Goal: Information Seeking & Learning: Learn about a topic

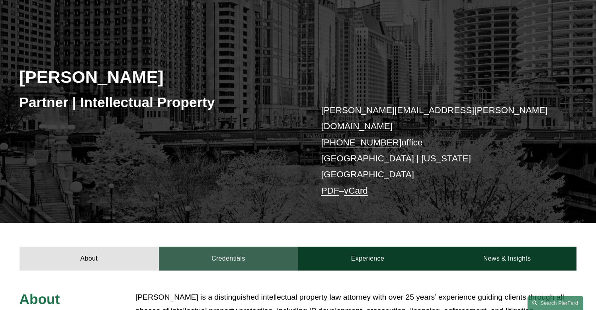
scroll to position [58, 0]
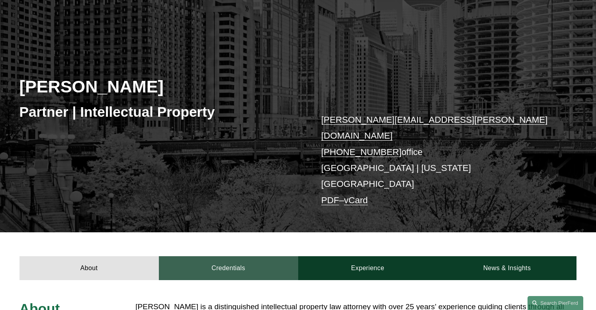
click at [244, 256] on link "Credentials" at bounding box center [228, 268] width 139 height 24
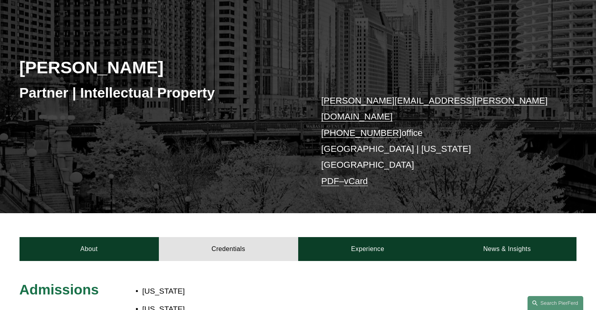
scroll to position [76, 0]
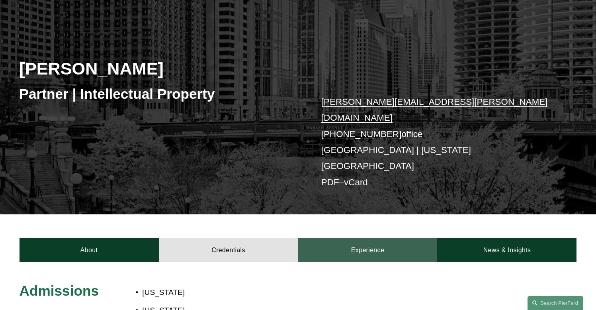
click at [381, 238] on link "Experience" at bounding box center [367, 250] width 139 height 24
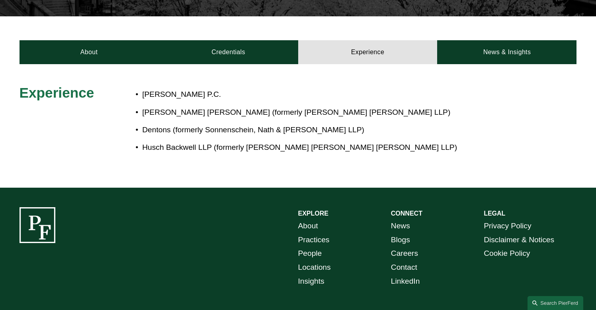
scroll to position [268, 0]
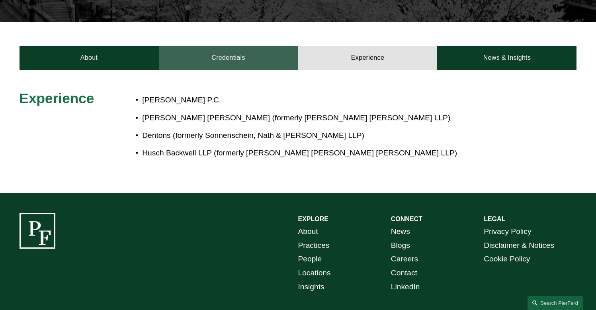
click at [240, 46] on link "Credentials" at bounding box center [228, 58] width 139 height 24
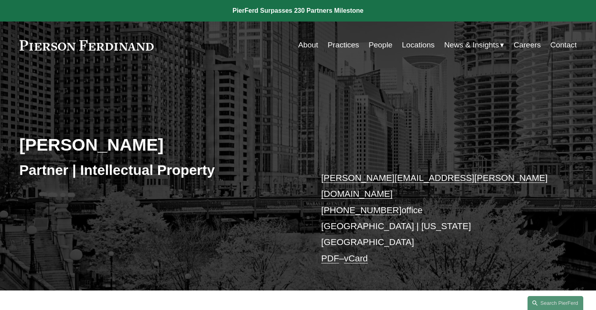
scroll to position [0, 0]
click at [360, 205] on link "+1.702.410.8331" at bounding box center [361, 210] width 80 height 10
drag, startPoint x: 314, startPoint y: 193, endPoint x: 387, endPoint y: 193, distance: 73.2
click at [387, 193] on div "Eric N. Kohli Partner | Intellectual Property eric.kohli@pierferd.com +1.702.41…" at bounding box center [298, 188] width 596 height 204
copy link "+1.702.410.8331"
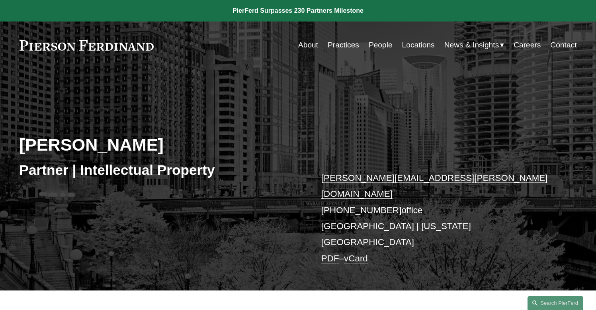
click at [386, 178] on link "eric.kohli@pierferd.com" at bounding box center [434, 186] width 226 height 26
click at [357, 253] on link "vCard" at bounding box center [356, 258] width 24 height 10
click at [560, 24] on div "Skip to Content About Practices People Locations" at bounding box center [298, 44] width 596 height 47
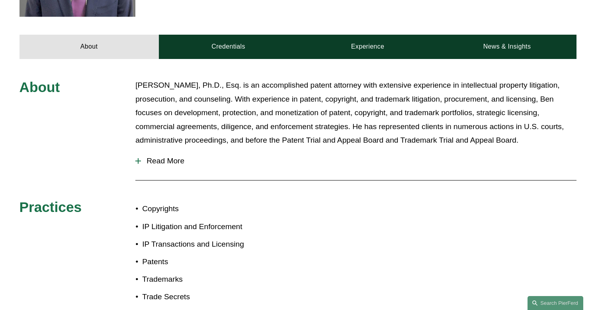
scroll to position [197, 0]
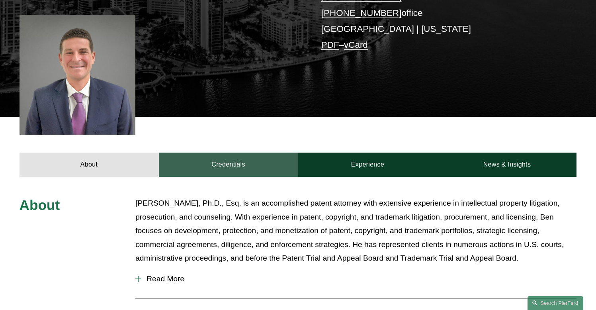
click at [256, 166] on link "Credentials" at bounding box center [228, 164] width 139 height 24
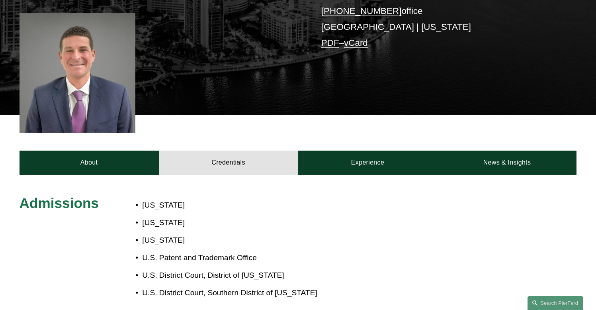
scroll to position [80, 0]
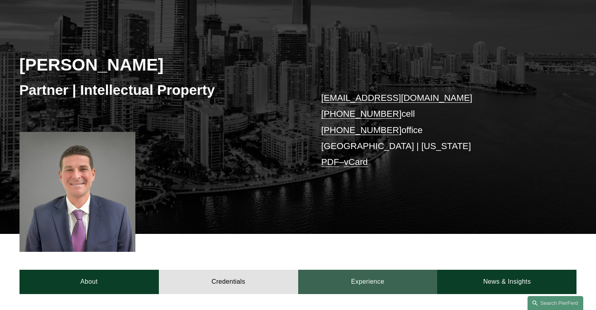
click at [349, 279] on link "Experience" at bounding box center [367, 281] width 139 height 24
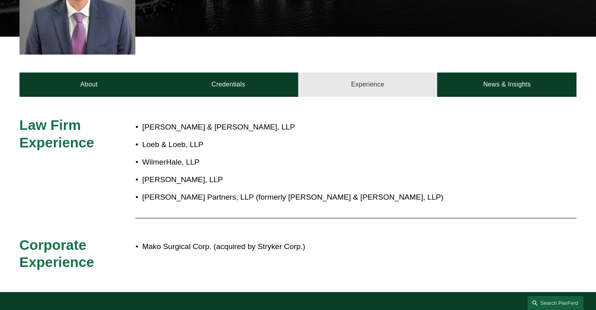
scroll to position [332, 0]
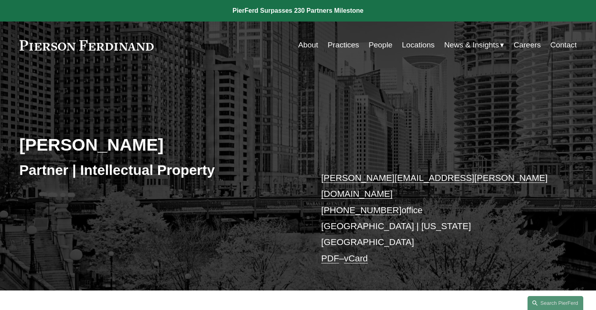
click at [361, 174] on link "[PERSON_NAME][EMAIL_ADDRESS][PERSON_NAME][DOMAIN_NAME]" at bounding box center [434, 186] width 226 height 26
click at [415, 43] on link "Locations" at bounding box center [418, 44] width 33 height 15
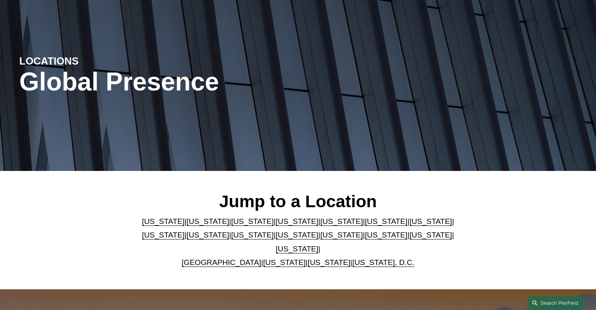
scroll to position [94, 0]
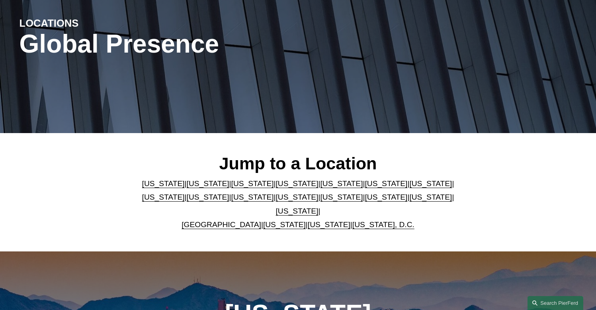
click at [187, 186] on link "California" at bounding box center [208, 183] width 43 height 8
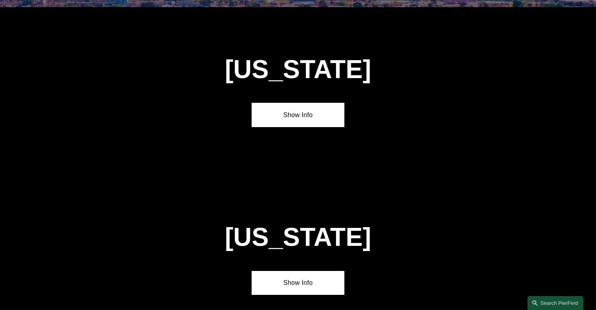
scroll to position [507, 0]
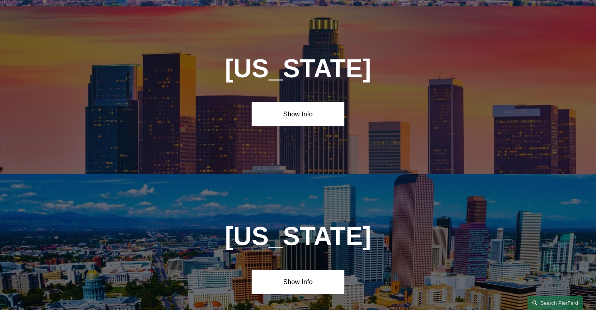
click at [304, 124] on div "California Show Info" at bounding box center [298, 90] width 596 height 168
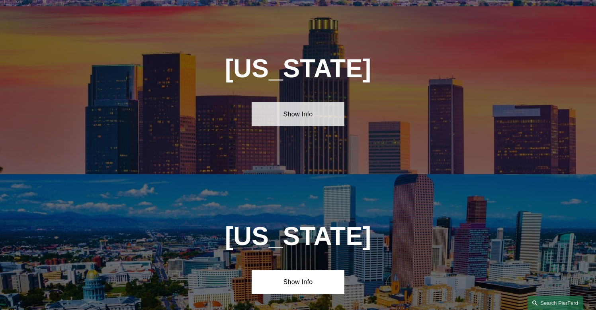
click at [303, 117] on link "Show Info" at bounding box center [297, 114] width 93 height 24
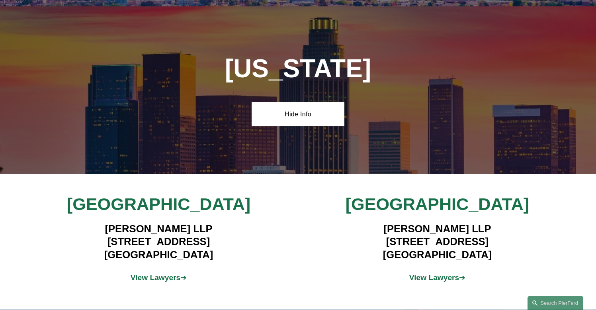
click at [172, 273] on strong "View Lawyers" at bounding box center [156, 277] width 50 height 8
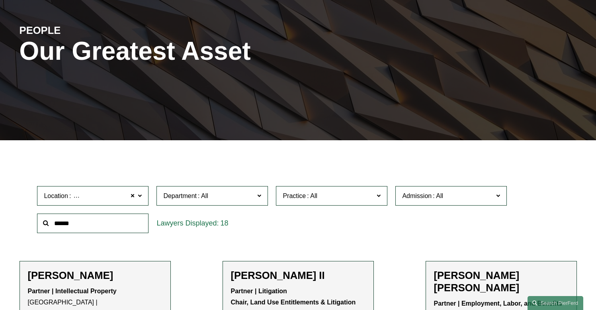
scroll to position [88, 0]
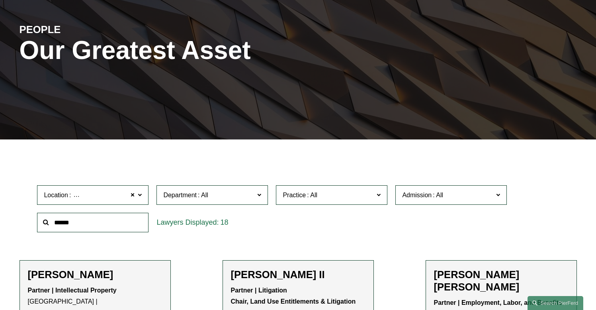
click at [261, 195] on span at bounding box center [259, 194] width 4 height 10
click at [0, 0] on link "Litigation" at bounding box center [0, 0] width 0 height 0
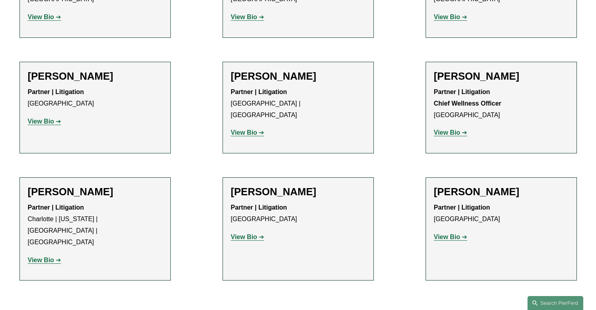
scroll to position [255, 0]
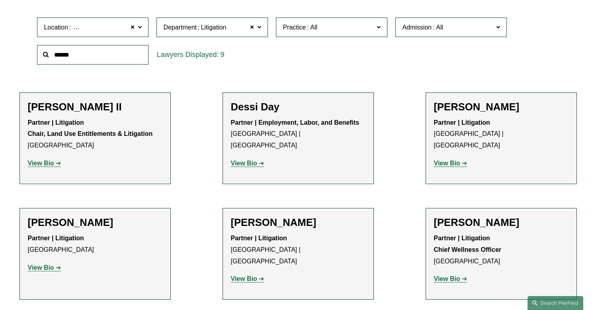
click at [458, 158] on p "View Bio" at bounding box center [501, 164] width 135 height 12
click at [454, 160] on strong "View Bio" at bounding box center [447, 163] width 26 height 7
click at [251, 275] on strong "View Bio" at bounding box center [244, 278] width 26 height 7
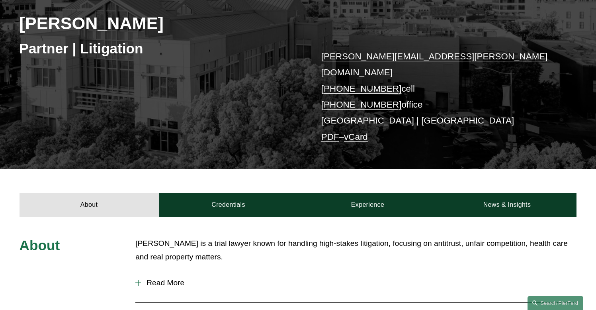
scroll to position [68, 0]
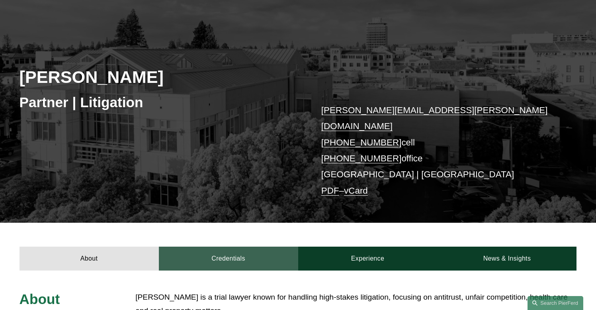
click at [258, 250] on link "Credentials" at bounding box center [228, 258] width 139 height 24
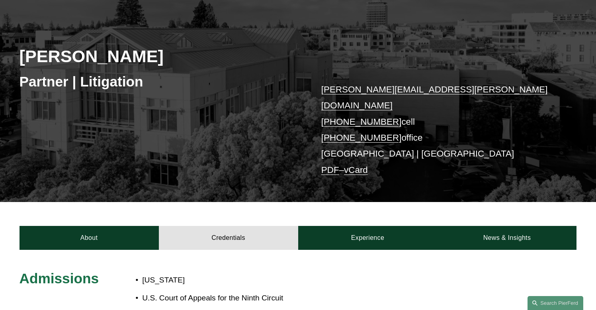
scroll to position [37, 0]
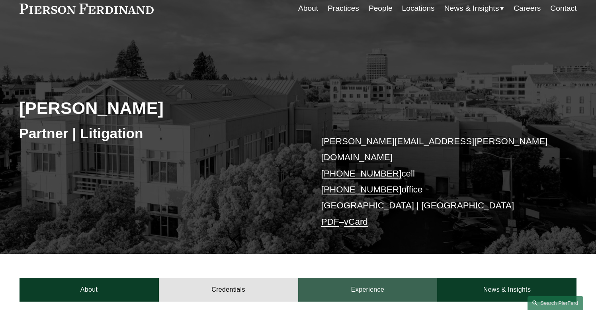
click at [348, 277] on link "Experience" at bounding box center [367, 289] width 139 height 24
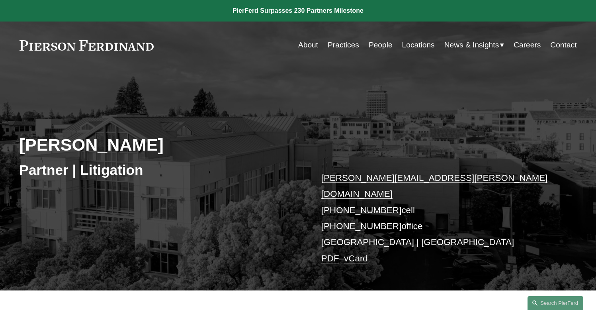
scroll to position [0, 0]
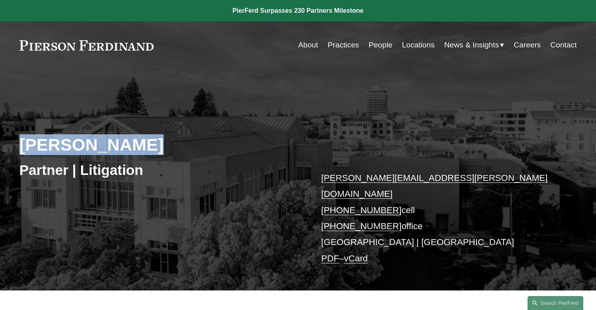
drag, startPoint x: 156, startPoint y: 142, endPoint x: 15, endPoint y: 146, distance: 140.9
click at [15, 146] on div "[PERSON_NAME] Partner | Litigation [PERSON_NAME][EMAIL_ADDRESS][PERSON_NAME][DO…" at bounding box center [298, 188] width 596 height 204
copy h2 "[PERSON_NAME]"
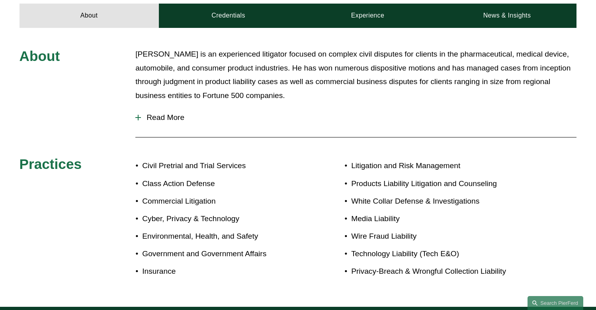
scroll to position [346, 0]
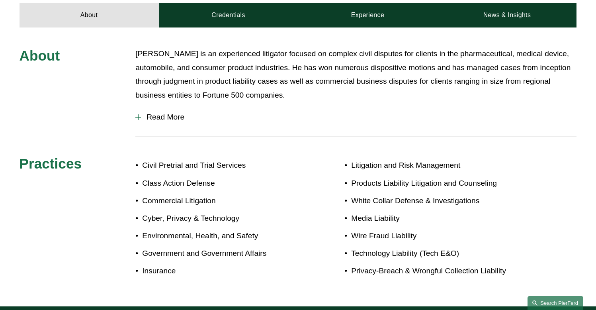
click at [565, 300] on link "Search this site" at bounding box center [555, 303] width 56 height 14
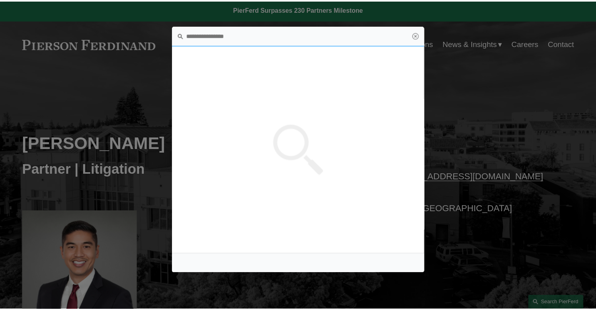
scroll to position [0, 0]
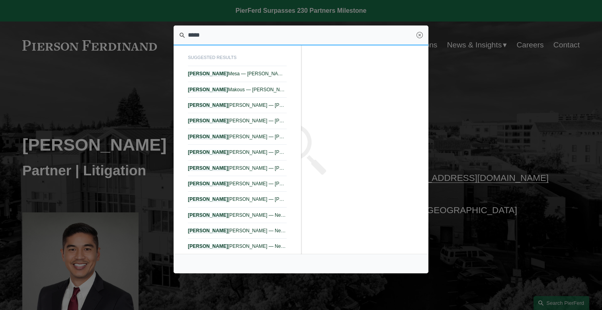
type input "*****"
click at [134, 197] on div at bounding box center [301, 155] width 602 height 310
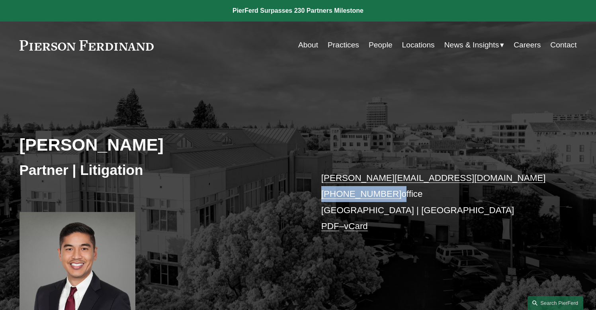
drag, startPoint x: 392, startPoint y: 197, endPoint x: 318, endPoint y: 196, distance: 74.4
click at [318, 196] on div "David Mesa Partner | Litigation david.mesa@pierferd.com +1.415.915.4415 office …" at bounding box center [298, 200] width 596 height 228
copy p "+1.415.915.4415"
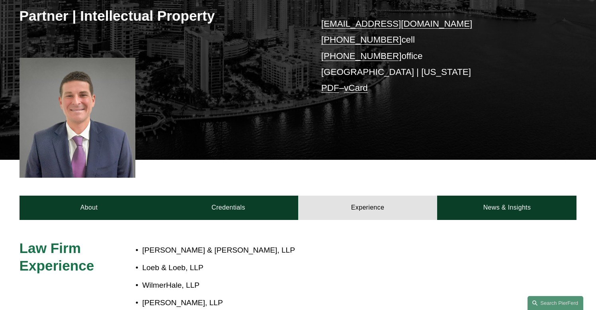
scroll to position [182, 0]
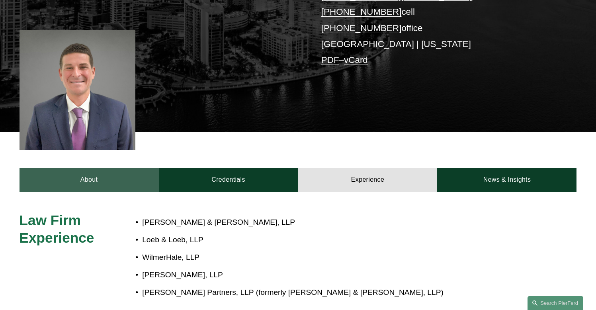
click at [102, 181] on link "About" at bounding box center [88, 180] width 139 height 24
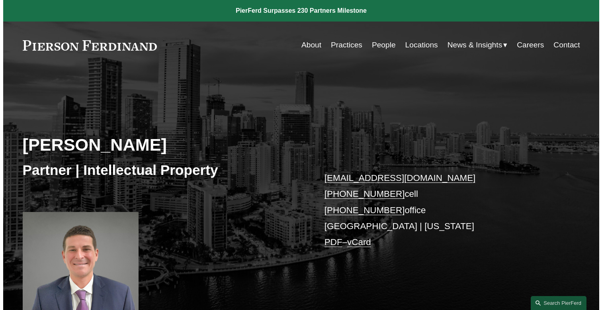
scroll to position [0, 0]
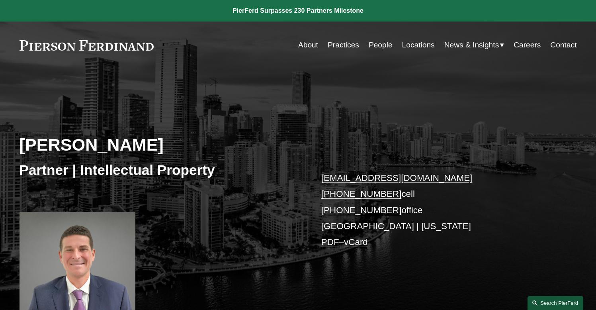
click at [558, 300] on link "Search this site" at bounding box center [555, 303] width 56 height 14
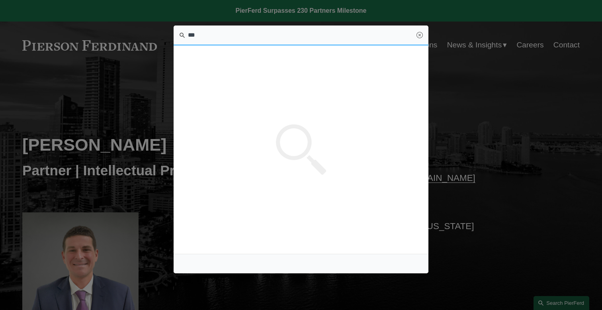
type input "****"
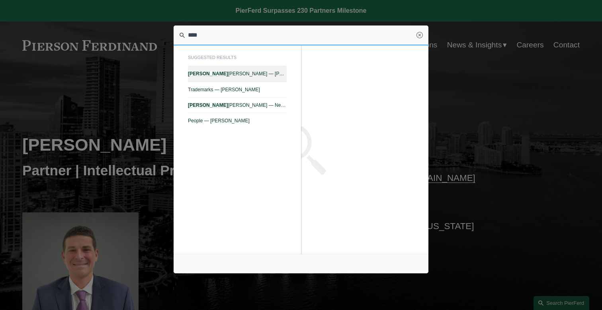
click at [267, 73] on span "Brandon T. Willenberg — Pierson Ferdinand LLP" at bounding box center [237, 74] width 99 height 6
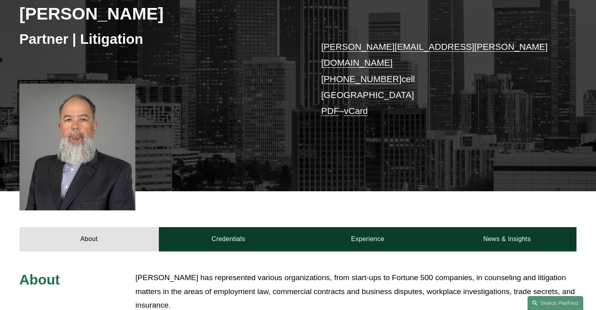
scroll to position [137, 0]
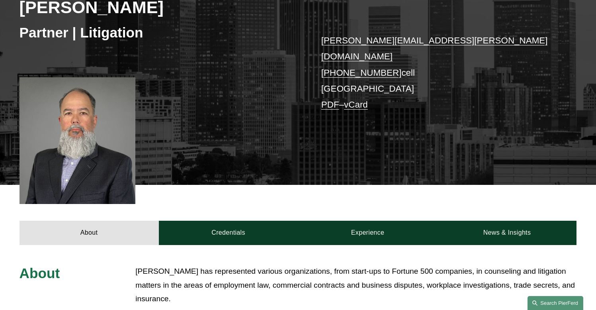
click at [569, 303] on link "Search this site" at bounding box center [555, 303] width 56 height 14
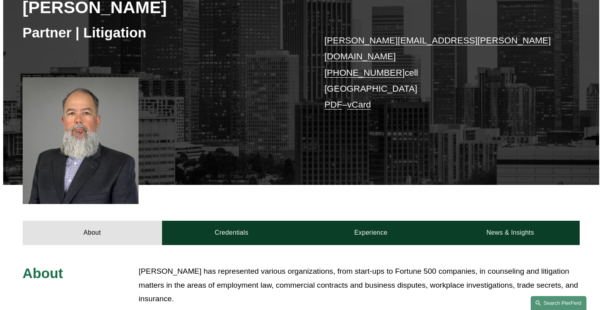
scroll to position [0, 0]
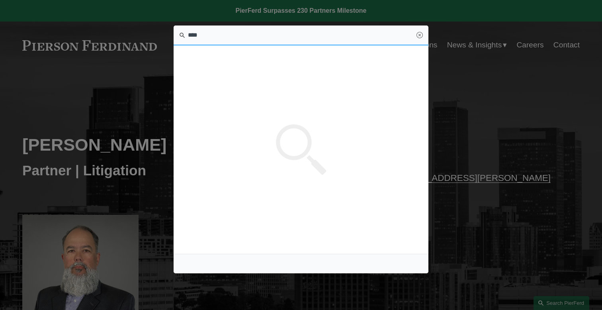
type input "*****"
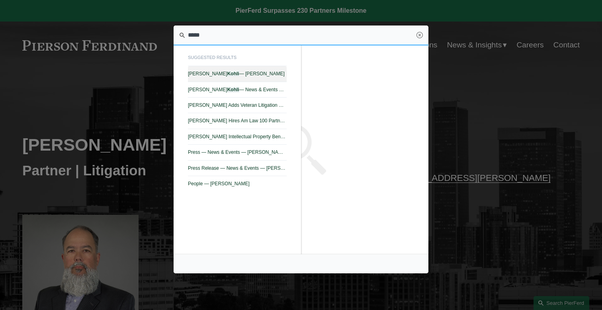
click at [257, 73] on span "Eric N. Kohli — Pierson Ferdinand LLP" at bounding box center [237, 74] width 99 height 6
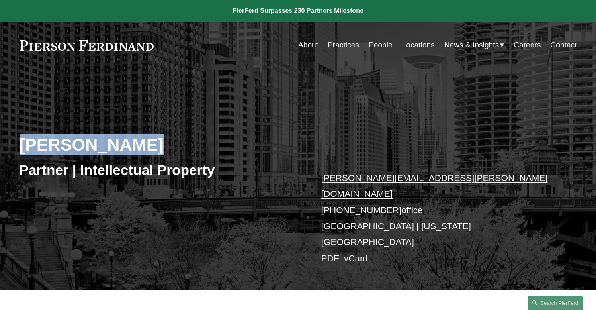
drag, startPoint x: 141, startPoint y: 138, endPoint x: 4, endPoint y: 150, distance: 137.9
click at [4, 150] on div "Eric N. Kohli Partner | Intellectual Property eric.kohli@pierferd.com +1.702.41…" at bounding box center [298, 188] width 596 height 204
copy h2 "Eric N. Kohli"
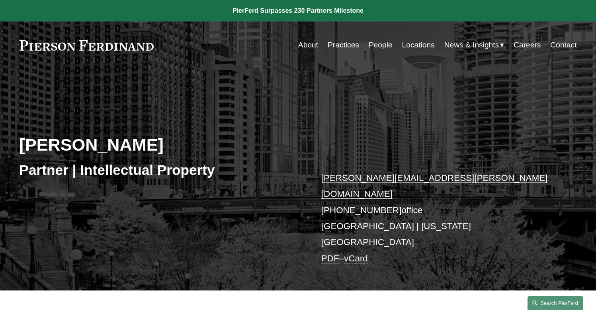
click at [552, 302] on link "Search this site" at bounding box center [555, 303] width 56 height 14
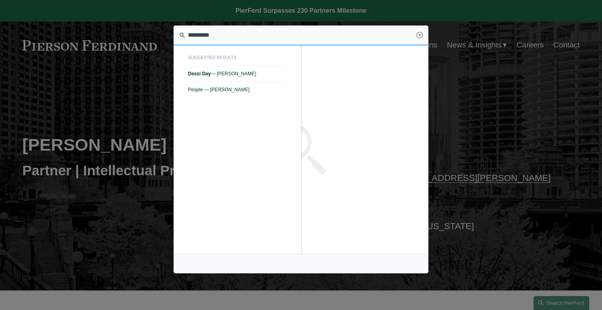
type input "*********"
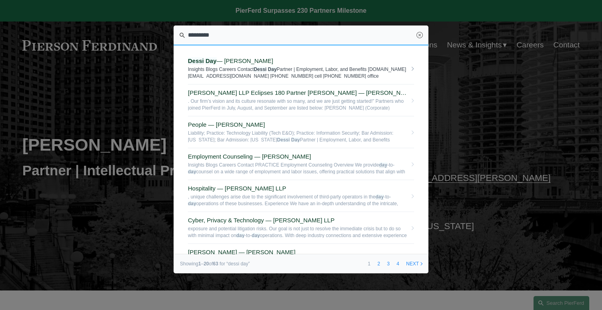
click at [261, 56] on link "Dessi Day — Pierson Ferdinand LLP Insights Blogs Careers Contact Dessi Day Part…" at bounding box center [301, 69] width 226 height 32
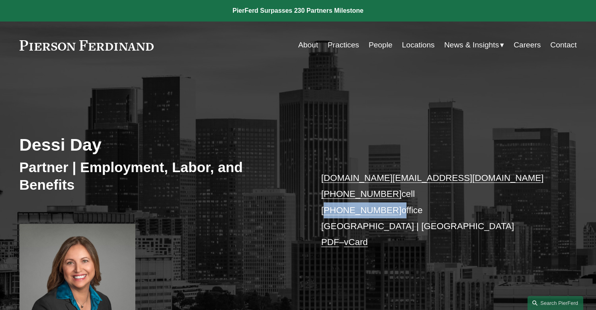
drag, startPoint x: 392, startPoint y: 209, endPoint x: 324, endPoint y: 209, distance: 67.6
click at [324, 209] on p "[DOMAIN_NAME][EMAIL_ADDRESS][DOMAIN_NAME] [PHONE_NUMBER] cell [PHONE_NUMBER] of…" at bounding box center [437, 210] width 232 height 80
copy p "[PHONE_NUMBER]"
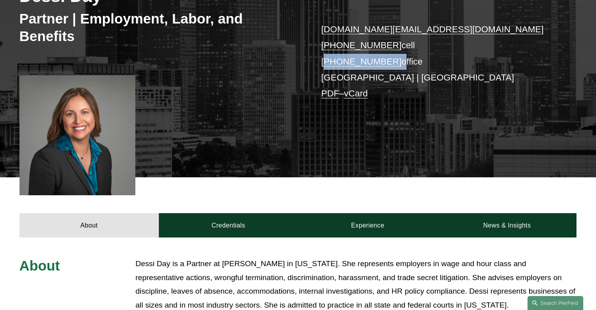
scroll to position [159, 0]
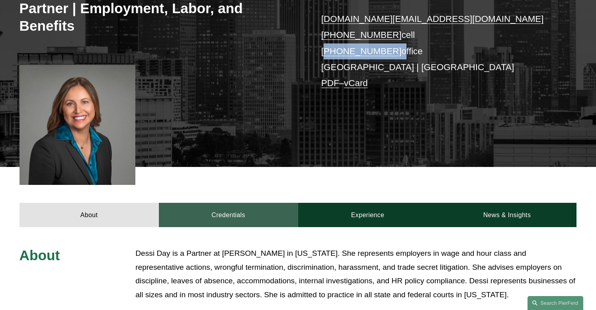
click at [234, 210] on link "Credentials" at bounding box center [228, 215] width 139 height 24
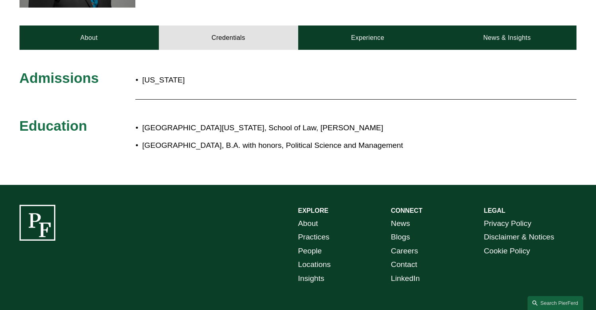
scroll to position [211, 0]
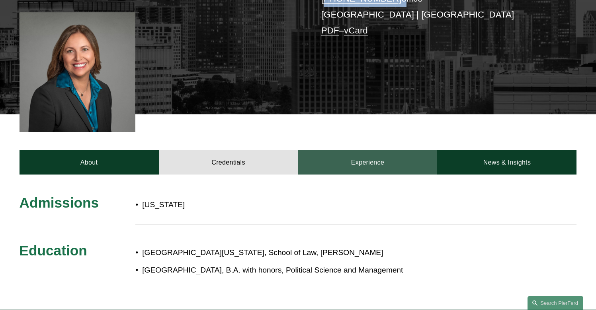
click at [384, 169] on link "Experience" at bounding box center [367, 162] width 139 height 24
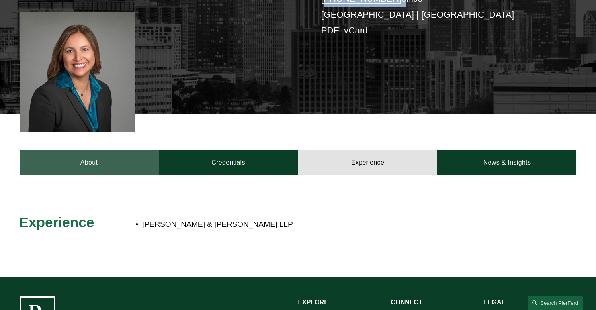
click at [112, 155] on link "About" at bounding box center [88, 162] width 139 height 24
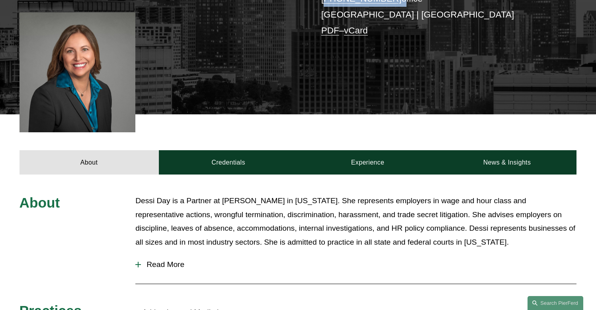
click at [164, 263] on span "Read More" at bounding box center [358, 264] width 435 height 9
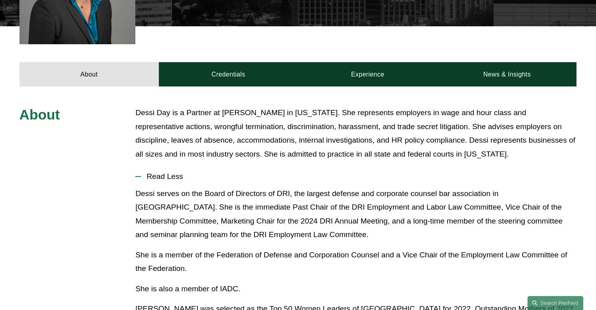
scroll to position [332, 0]
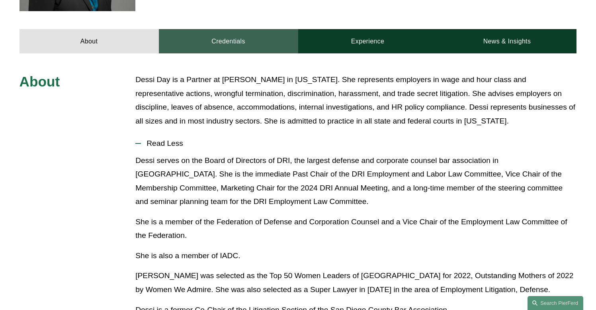
click at [217, 43] on link "Credentials" at bounding box center [228, 41] width 139 height 24
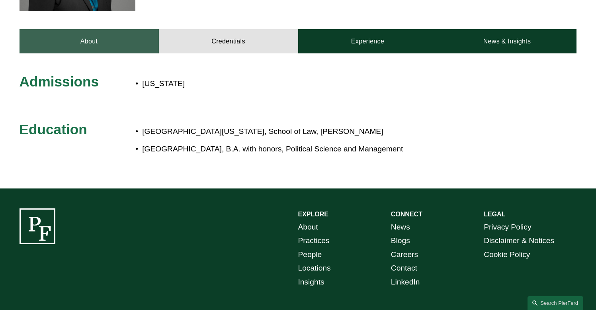
click at [111, 41] on link "About" at bounding box center [88, 41] width 139 height 24
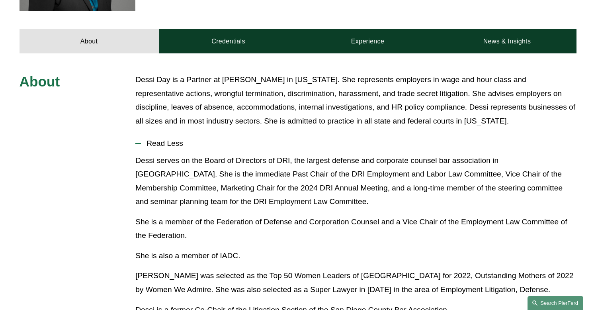
click at [564, 300] on link "Search this site" at bounding box center [555, 303] width 56 height 14
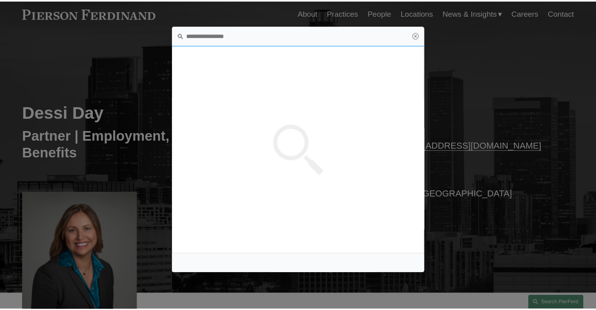
scroll to position [0, 0]
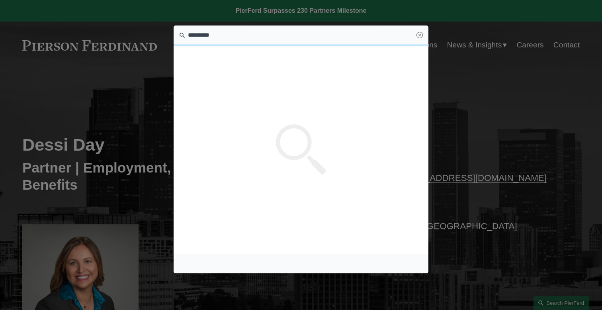
type input "*********"
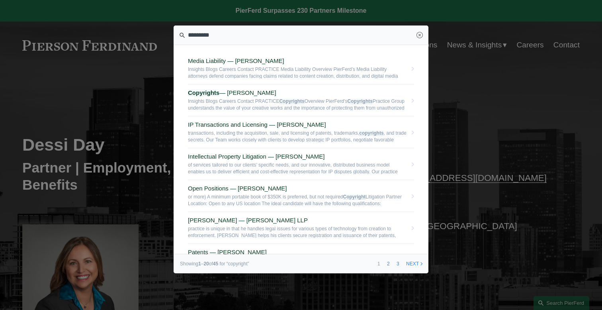
click at [455, 116] on div at bounding box center [301, 155] width 602 height 310
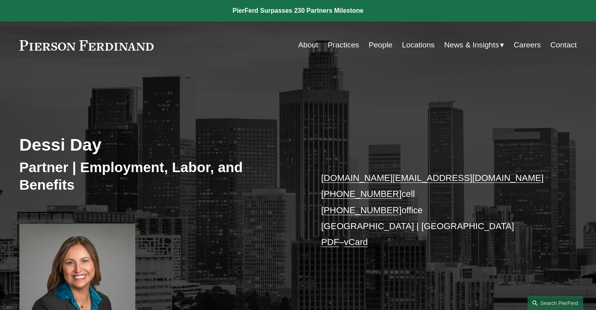
click at [347, 45] on link "Practices" at bounding box center [343, 44] width 31 height 15
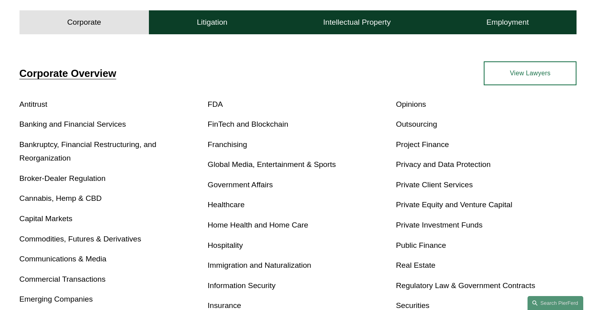
scroll to position [256, 0]
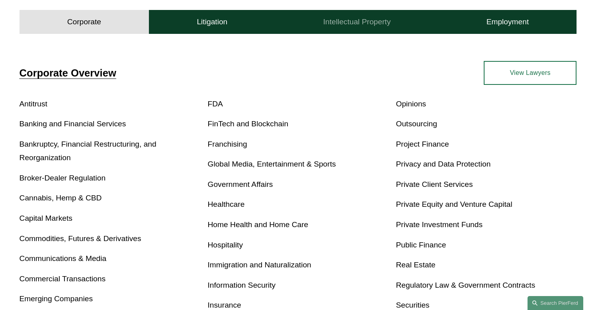
click at [368, 28] on button "Intellectual Property" at bounding box center [356, 22] width 163 height 24
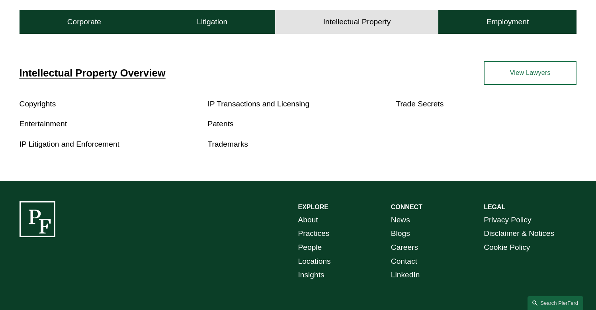
click at [50, 102] on link "Copyrights" at bounding box center [37, 103] width 37 height 8
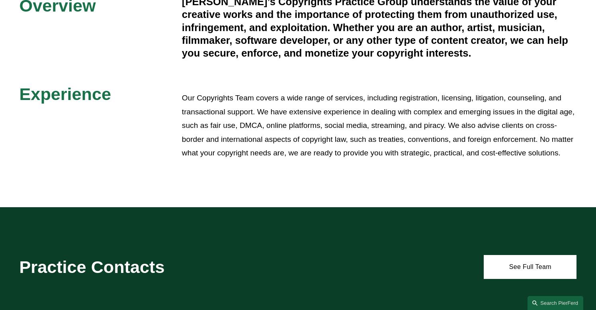
scroll to position [333, 0]
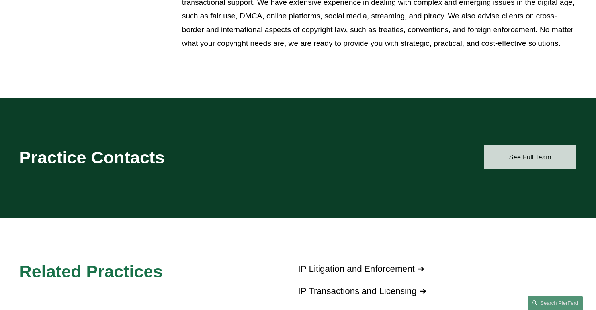
click at [532, 150] on link "See Full Team" at bounding box center [529, 157] width 93 height 24
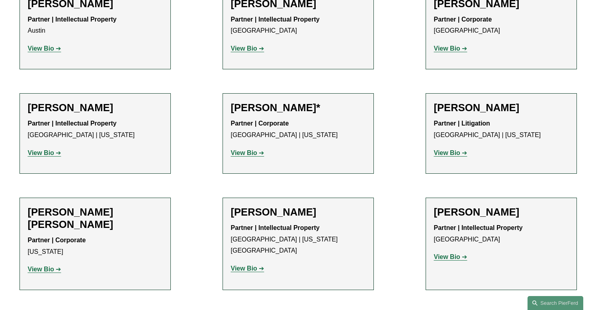
scroll to position [359, 0]
click at [47, 150] on strong "View Bio" at bounding box center [41, 152] width 26 height 7
